Goal: Task Accomplishment & Management: Manage account settings

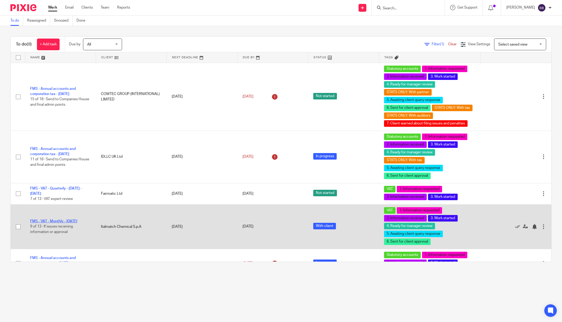
click at [51, 219] on link "FMS - VAT - Monthly - [DATE]" at bounding box center [53, 221] width 47 height 4
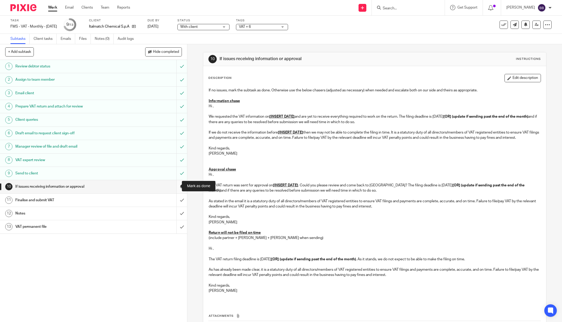
click at [176, 186] on input "submit" at bounding box center [93, 186] width 187 height 13
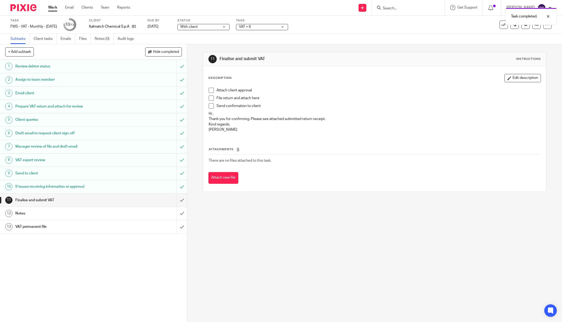
click at [209, 90] on span at bounding box center [211, 90] width 5 height 5
click at [209, 98] on span at bounding box center [211, 98] width 5 height 5
click at [209, 106] on span at bounding box center [211, 105] width 5 height 5
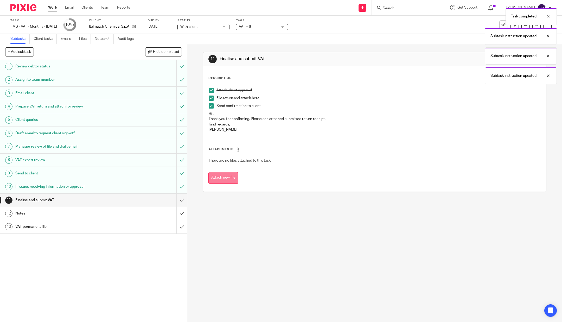
click at [227, 178] on button "Attach new file" at bounding box center [223, 178] width 30 height 12
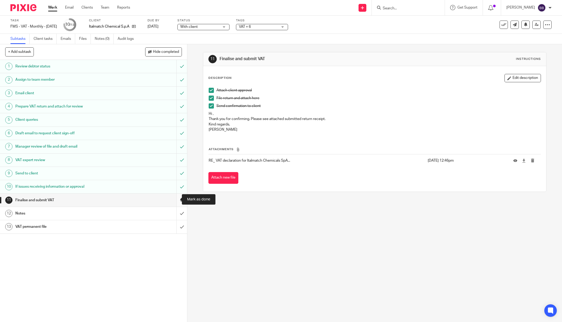
click at [173, 195] on input "submit" at bounding box center [93, 200] width 187 height 13
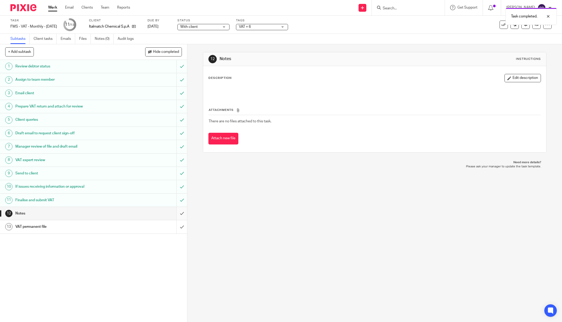
click at [176, 212] on input "submit" at bounding box center [93, 213] width 187 height 13
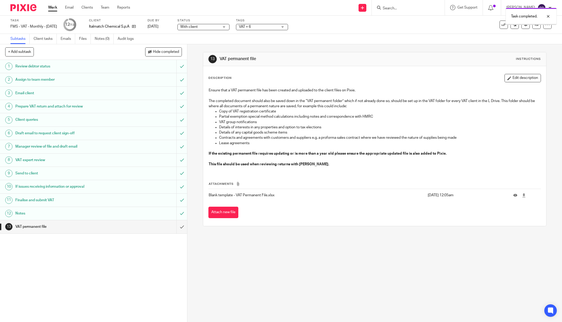
click at [175, 228] on input "submit" at bounding box center [93, 226] width 187 height 13
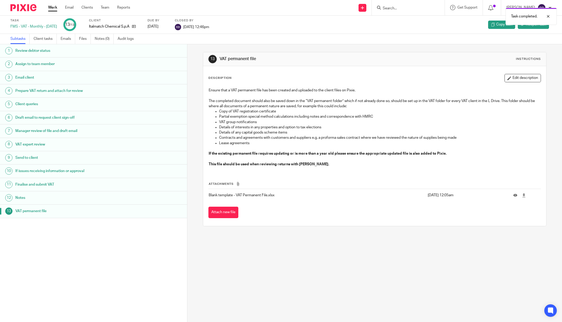
click at [22, 7] on img at bounding box center [23, 7] width 26 height 7
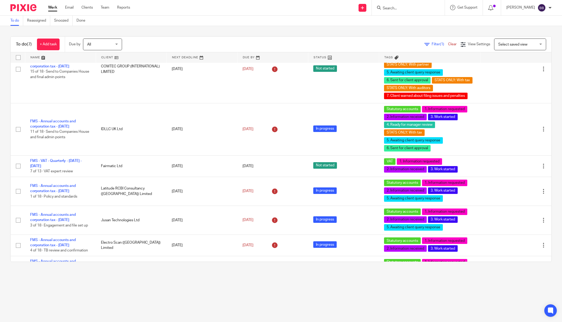
scroll to position [31, 0]
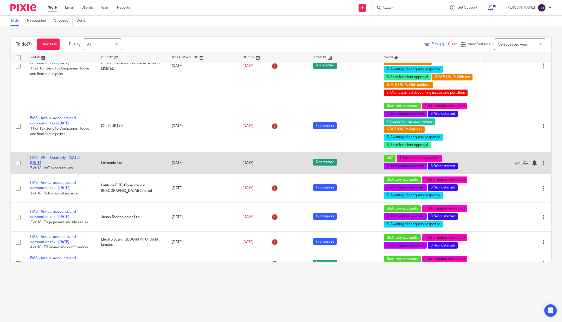
click at [66, 157] on link "FMS - VAT - Quarterly - [DATE] - [DATE]" at bounding box center [56, 160] width 52 height 9
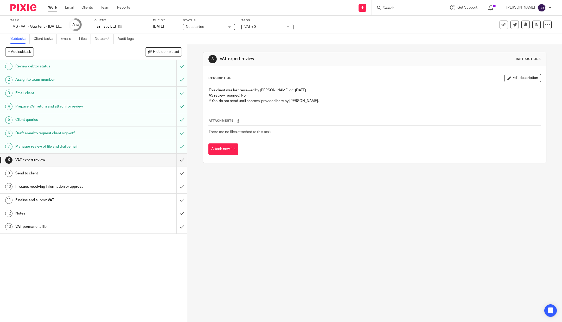
click at [262, 25] on span "VAT + 3" at bounding box center [263, 26] width 39 height 5
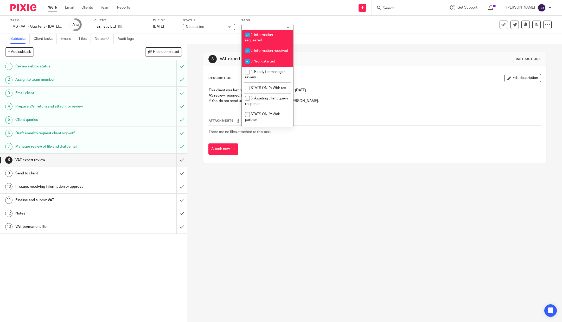
scroll to position [93, 0]
click at [262, 77] on li "4. Ready for manager review" at bounding box center [268, 72] width 52 height 16
checkbox input "true"
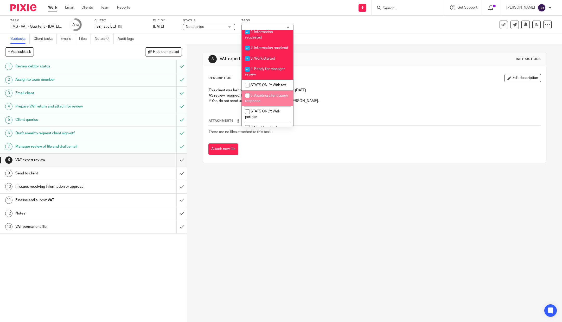
click at [17, 9] on img at bounding box center [23, 7] width 26 height 7
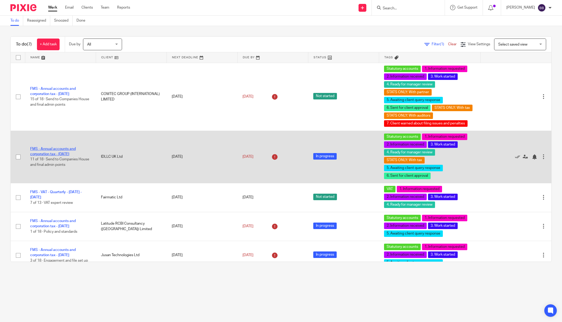
click at [52, 152] on link "FMS - Annual accounts and corporation tax - [DATE]" at bounding box center [53, 151] width 46 height 9
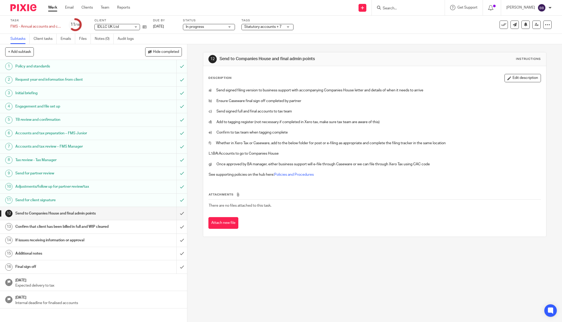
click at [22, 5] on img at bounding box center [23, 7] width 26 height 7
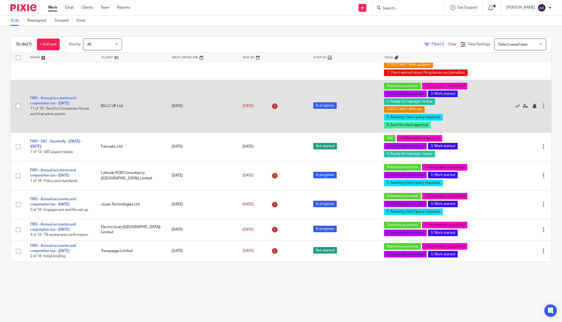
scroll to position [55, 0]
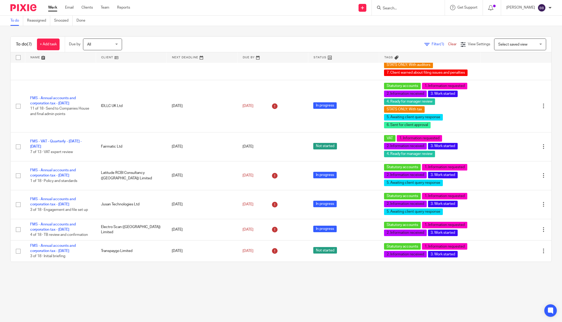
click at [165, 293] on main "To do Reassigned Snoozed Done To do (7) + Add task Due by All All [DATE] [DATE]…" at bounding box center [281, 161] width 562 height 322
